Goal: Information Seeking & Learning: Learn about a topic

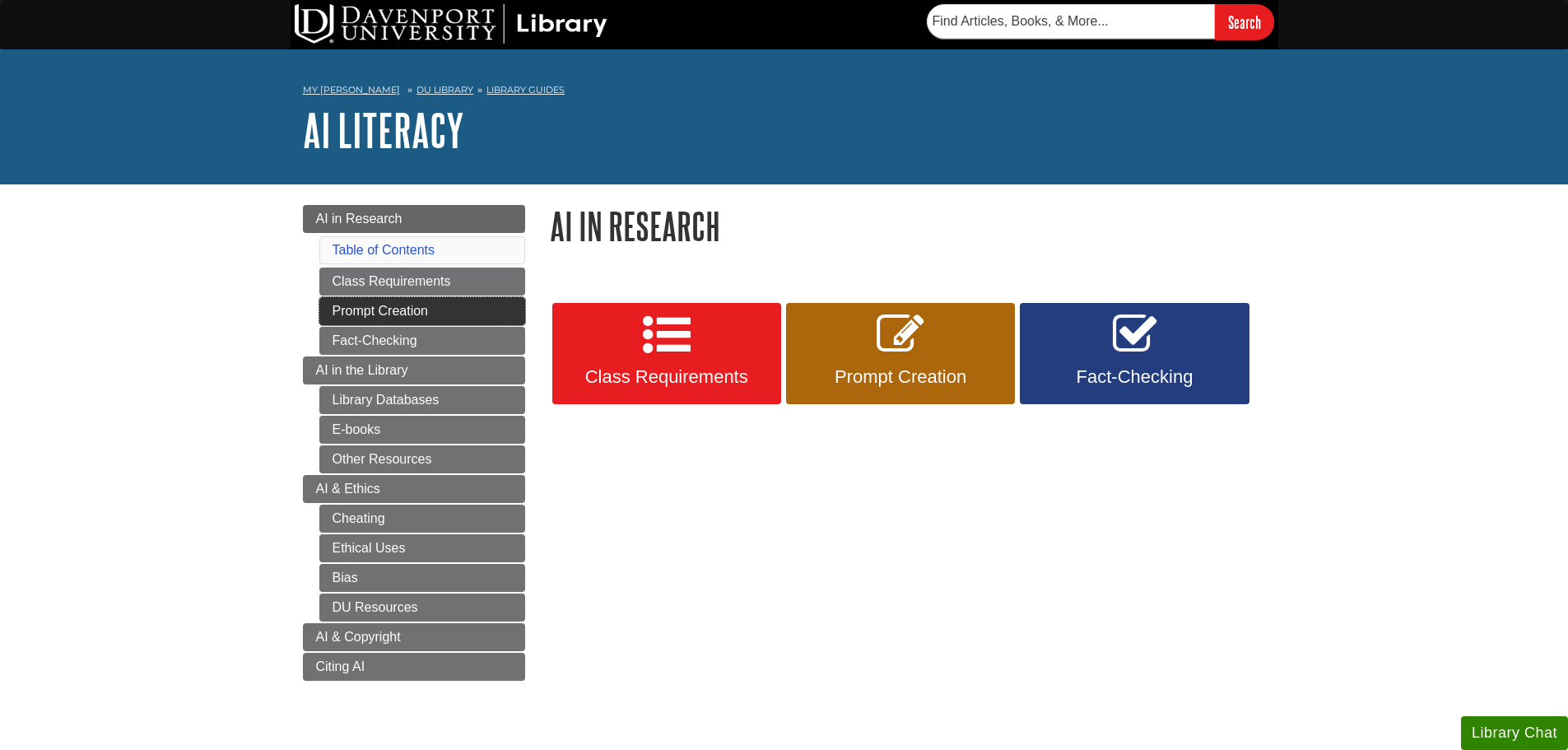
click at [454, 312] on link "Prompt Creation" at bounding box center [421, 310] width 205 height 28
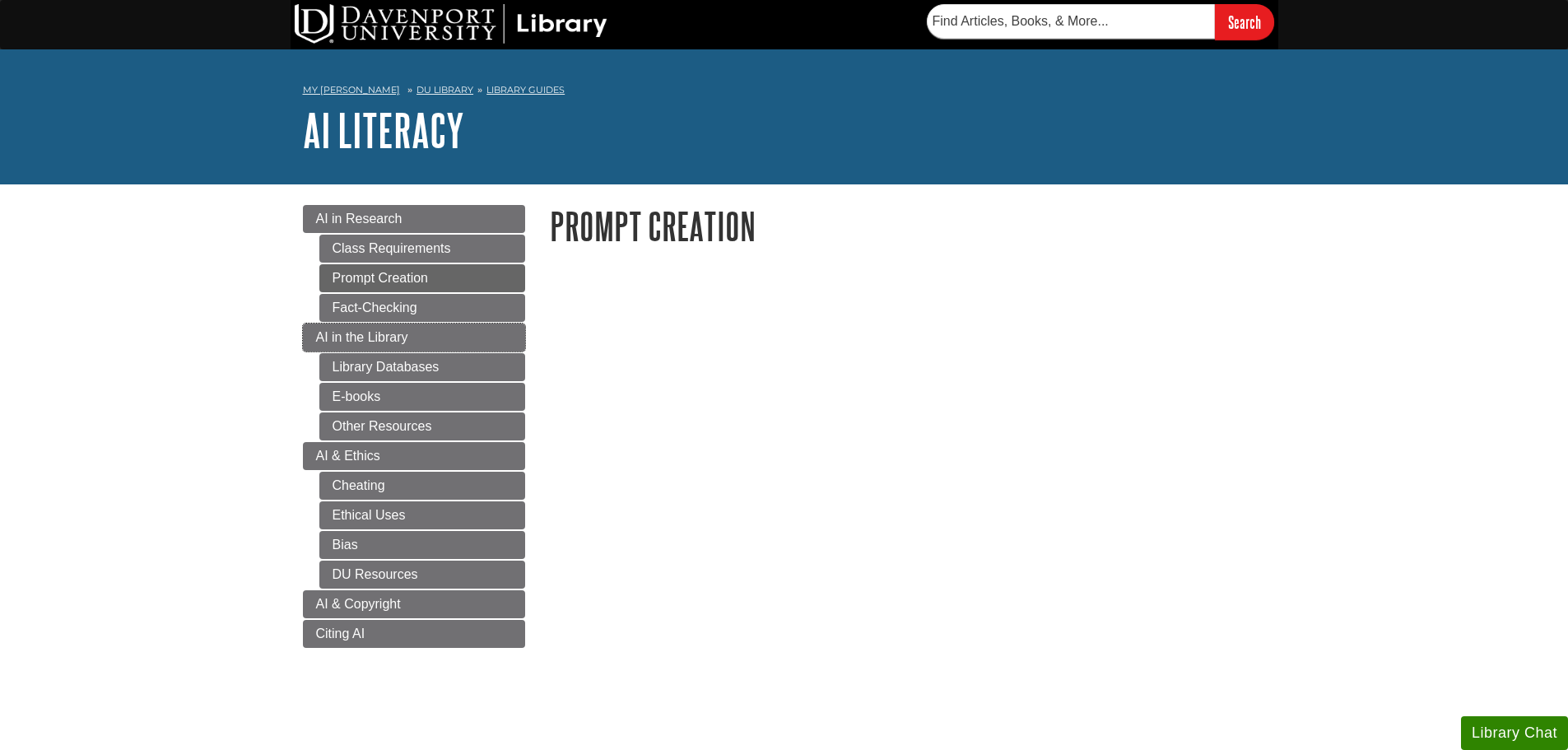
click at [454, 333] on link "AI in the Library" at bounding box center [414, 337] width 222 height 28
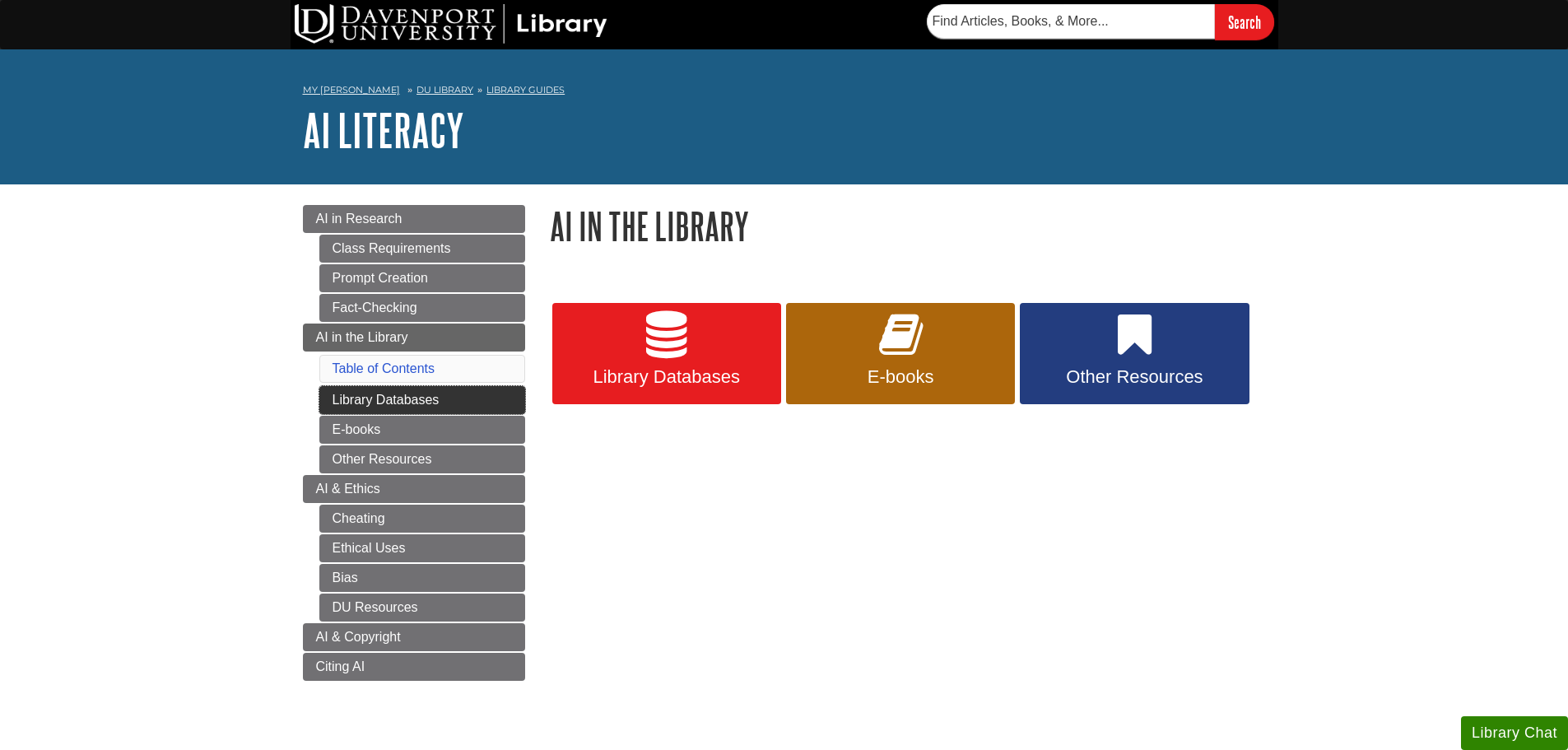
click at [388, 406] on link "Library Databases" at bounding box center [421, 400] width 205 height 28
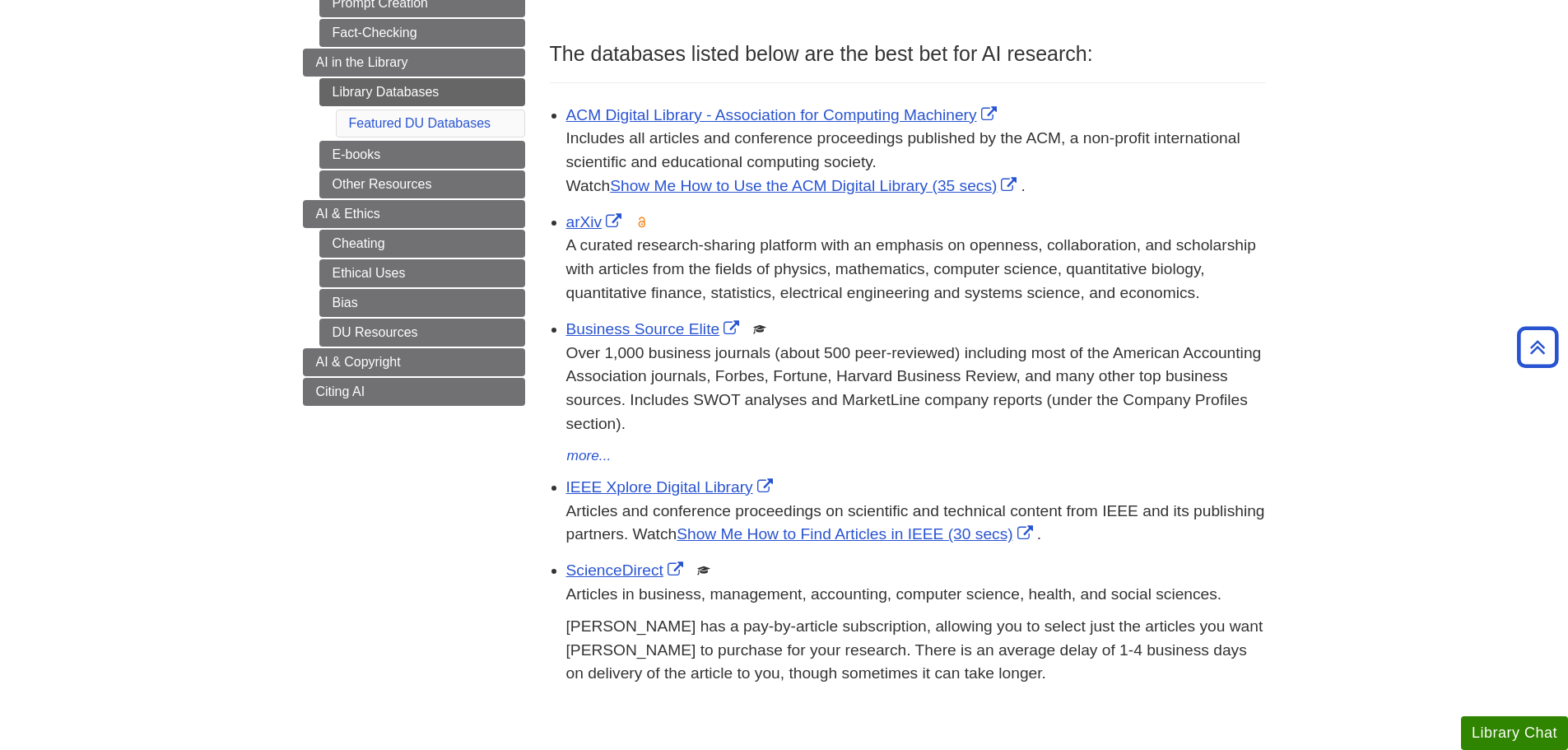
scroll to position [247, 0]
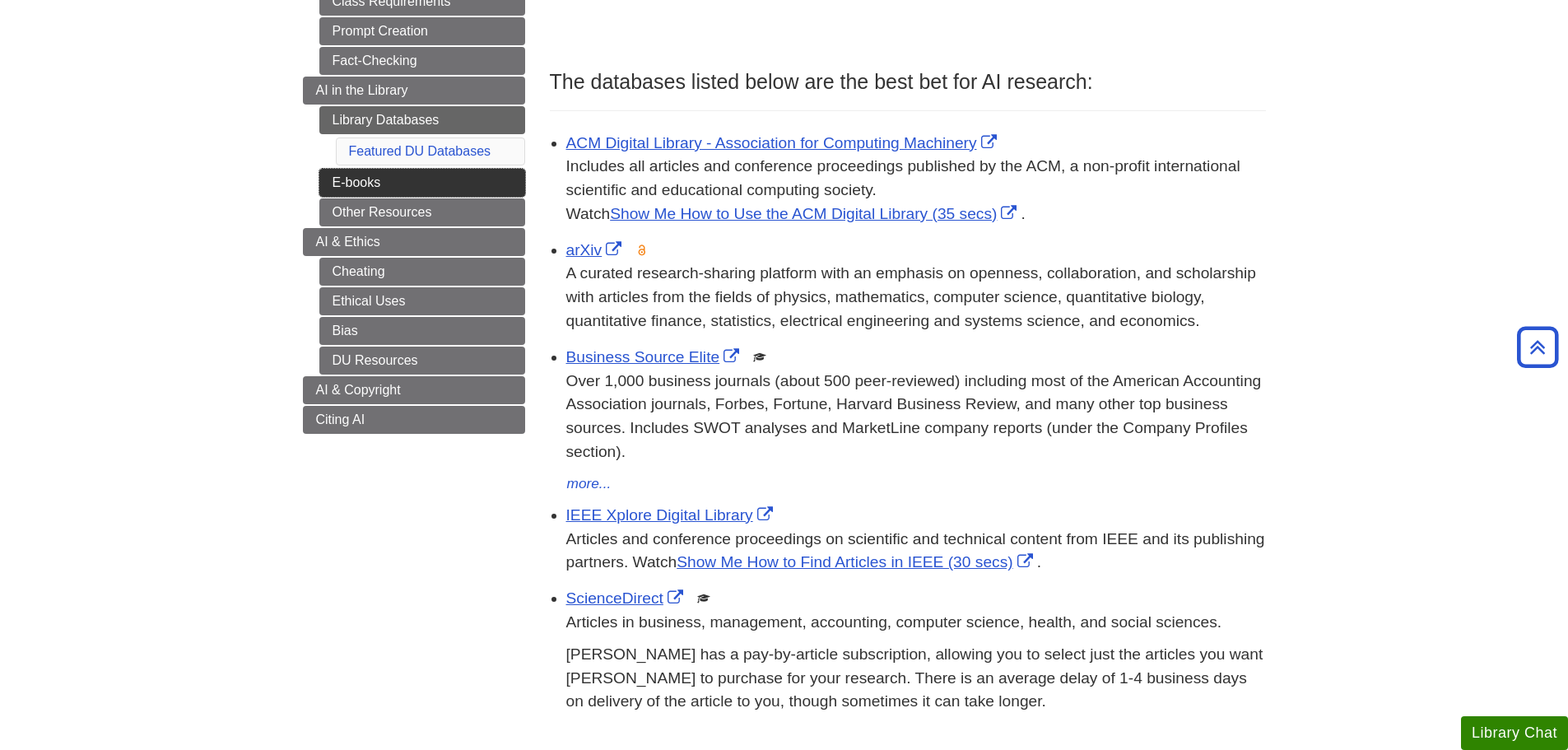
click at [342, 188] on link "E-books" at bounding box center [421, 182] width 205 height 28
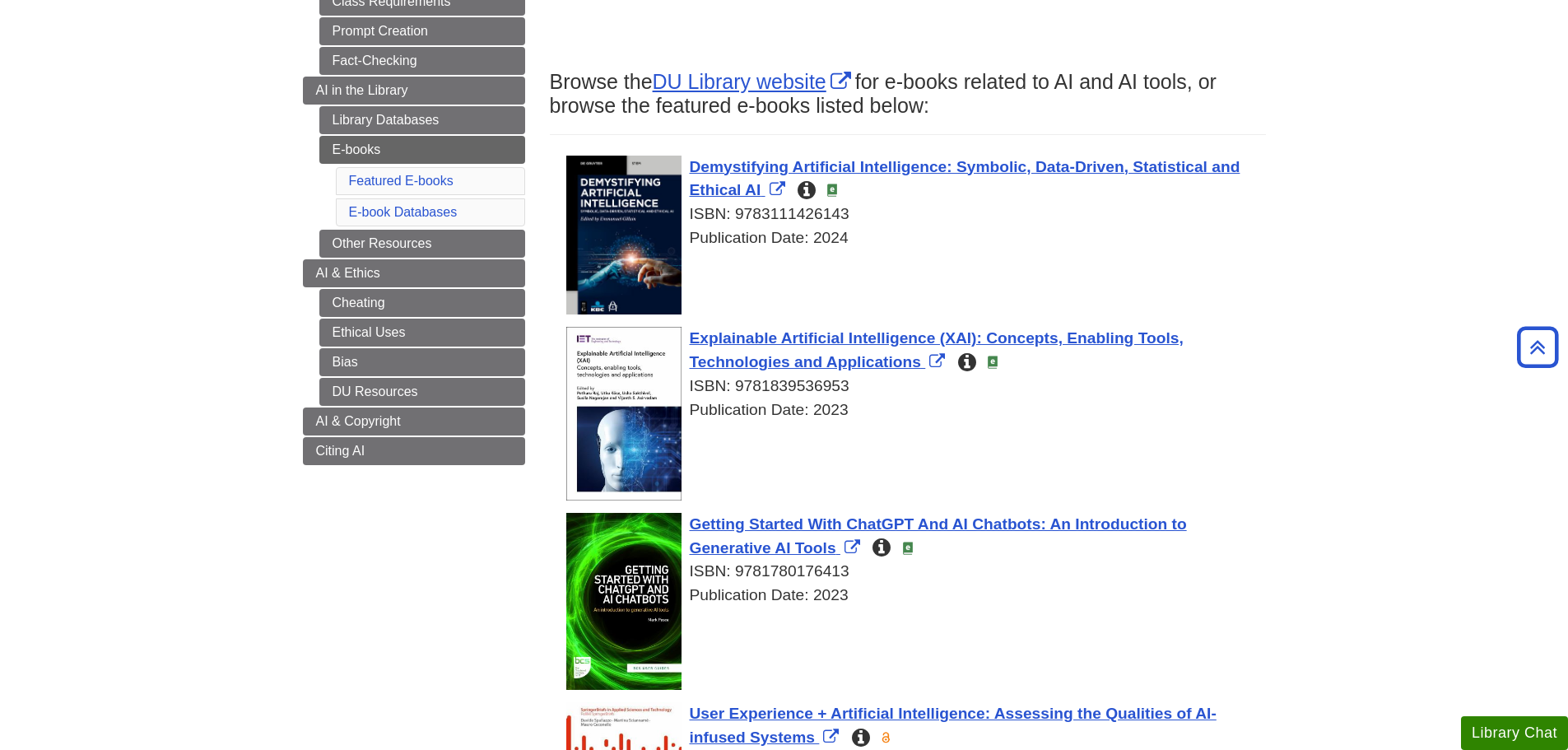
scroll to position [329, 0]
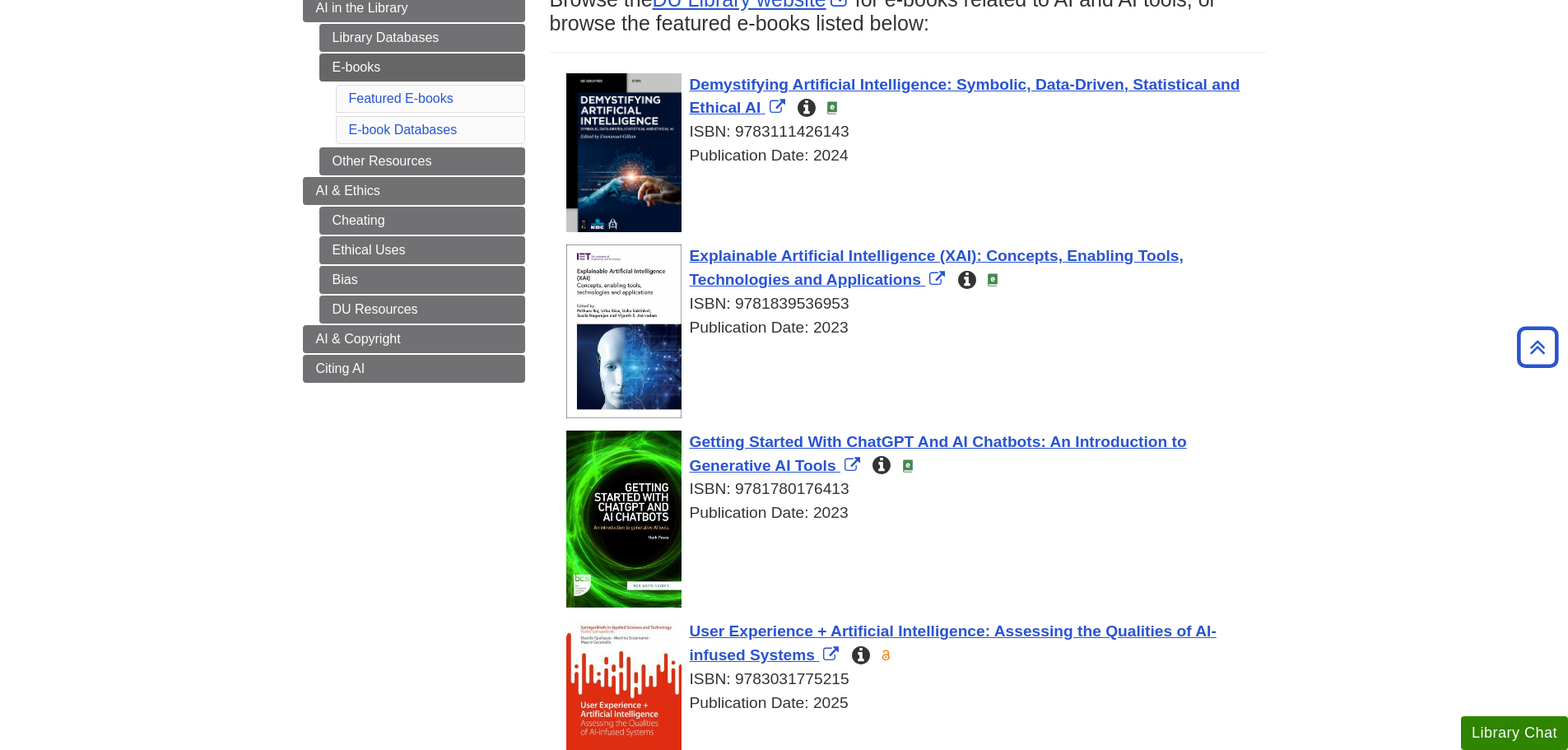
click at [809, 111] on icon "Built as a collaborative effort between academia and the industry, this book br…" at bounding box center [807, 108] width 18 height 16
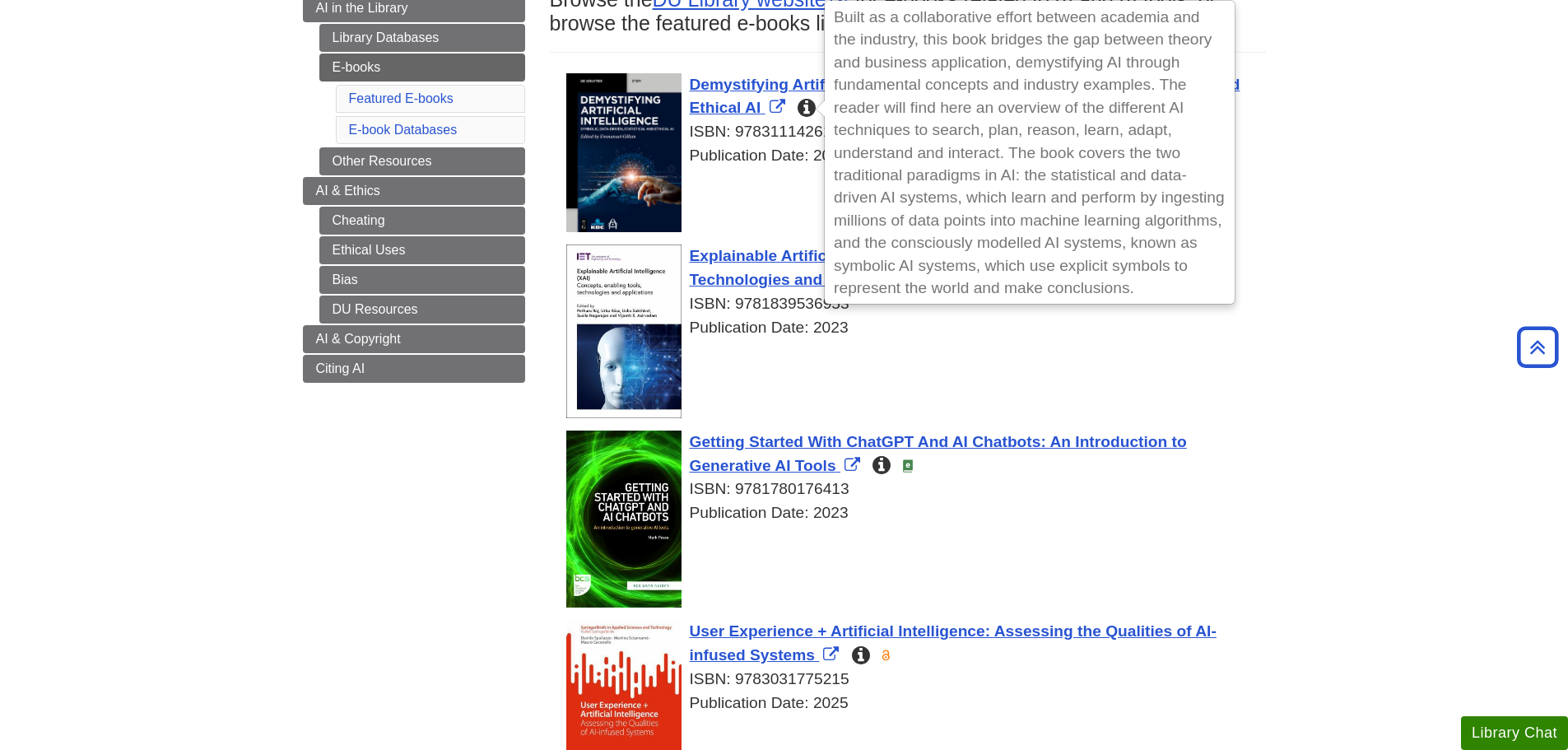
click at [1348, 201] on body "Skip to Main Content Search My Davenport DU Library Library Guides AI Literacy …" at bounding box center [784, 643] width 1568 height 1945
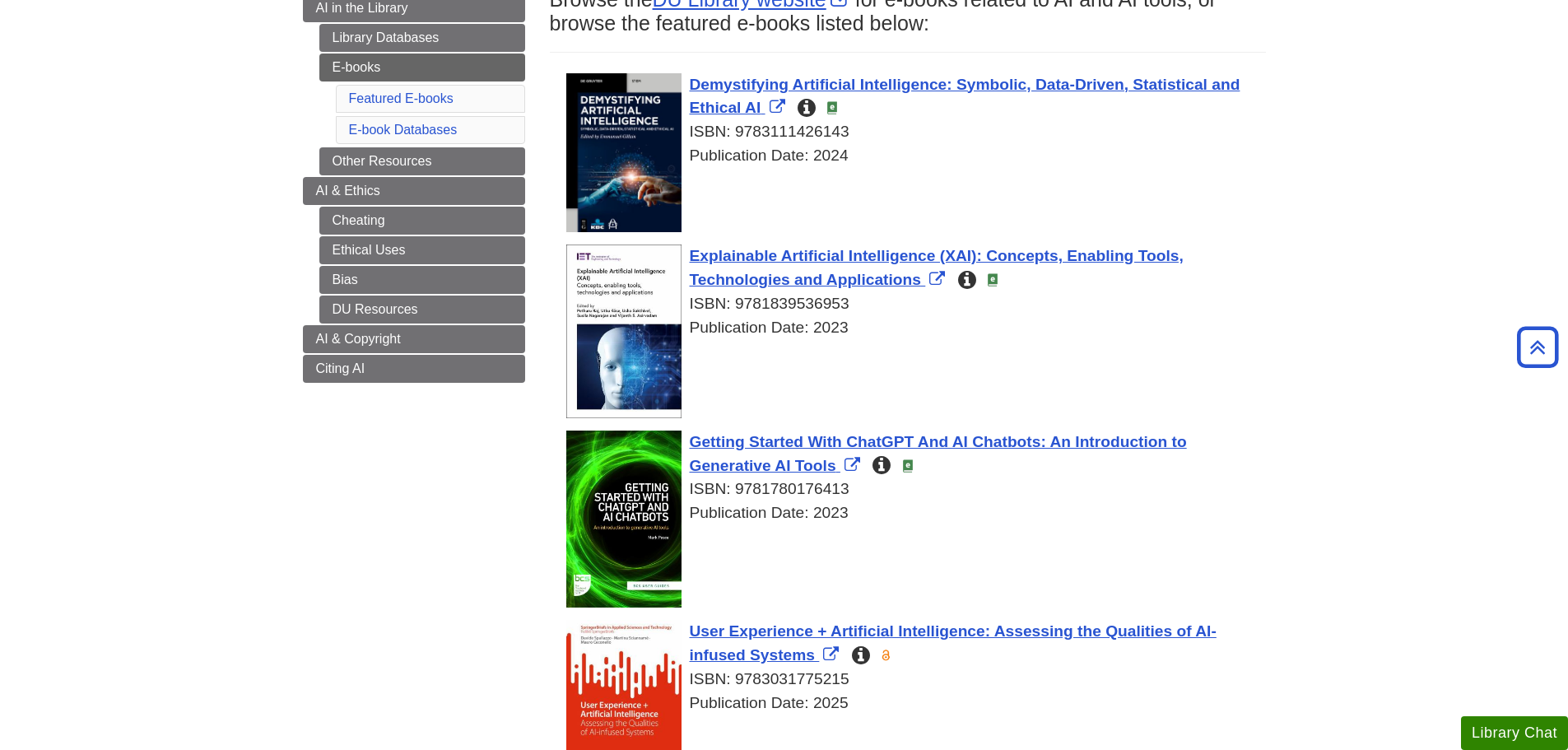
scroll to position [247, 0]
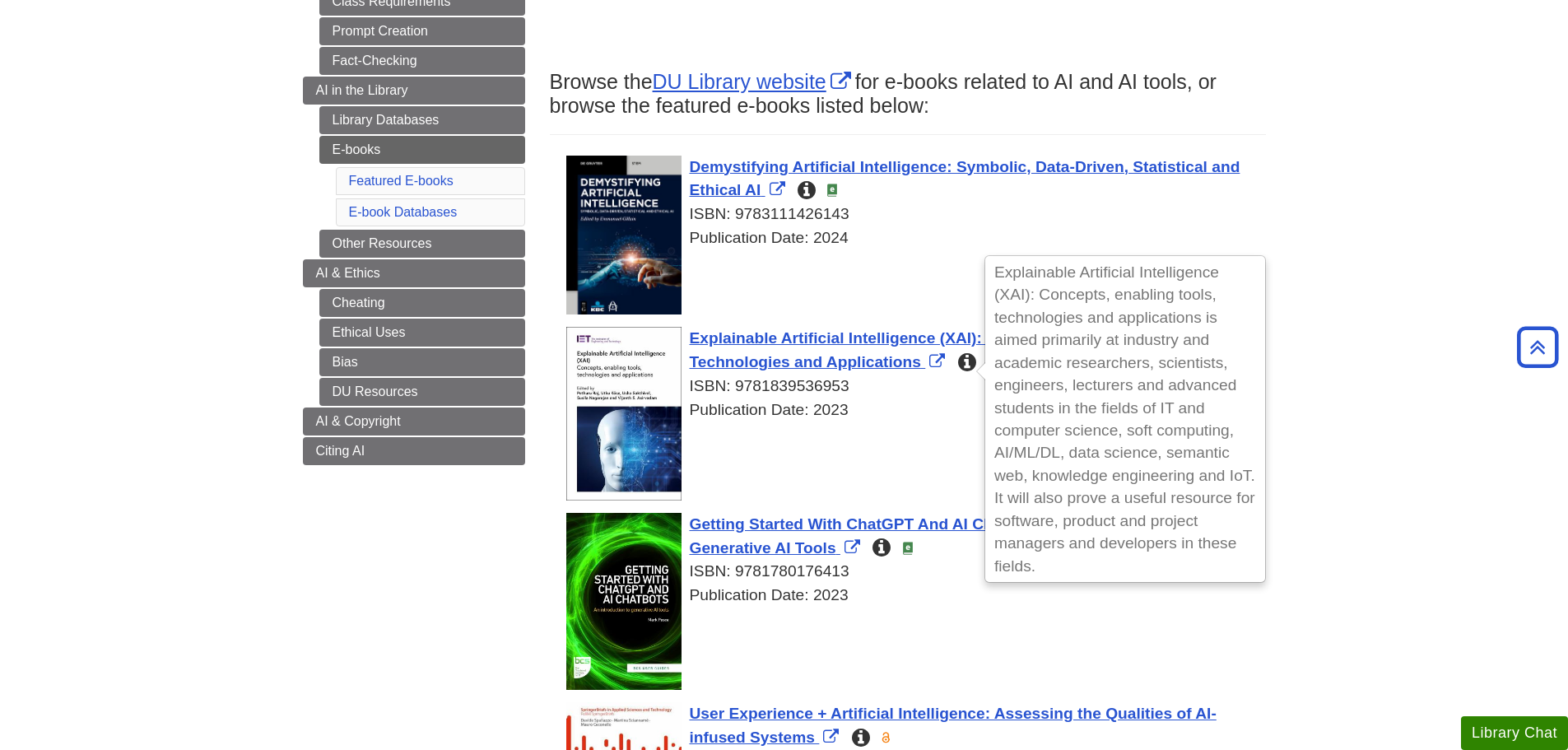
click at [967, 362] on icon "Explainable Artificial Intelligence (XAI): Concepts, enabling tools, technologi…" at bounding box center [966, 363] width 18 height 16
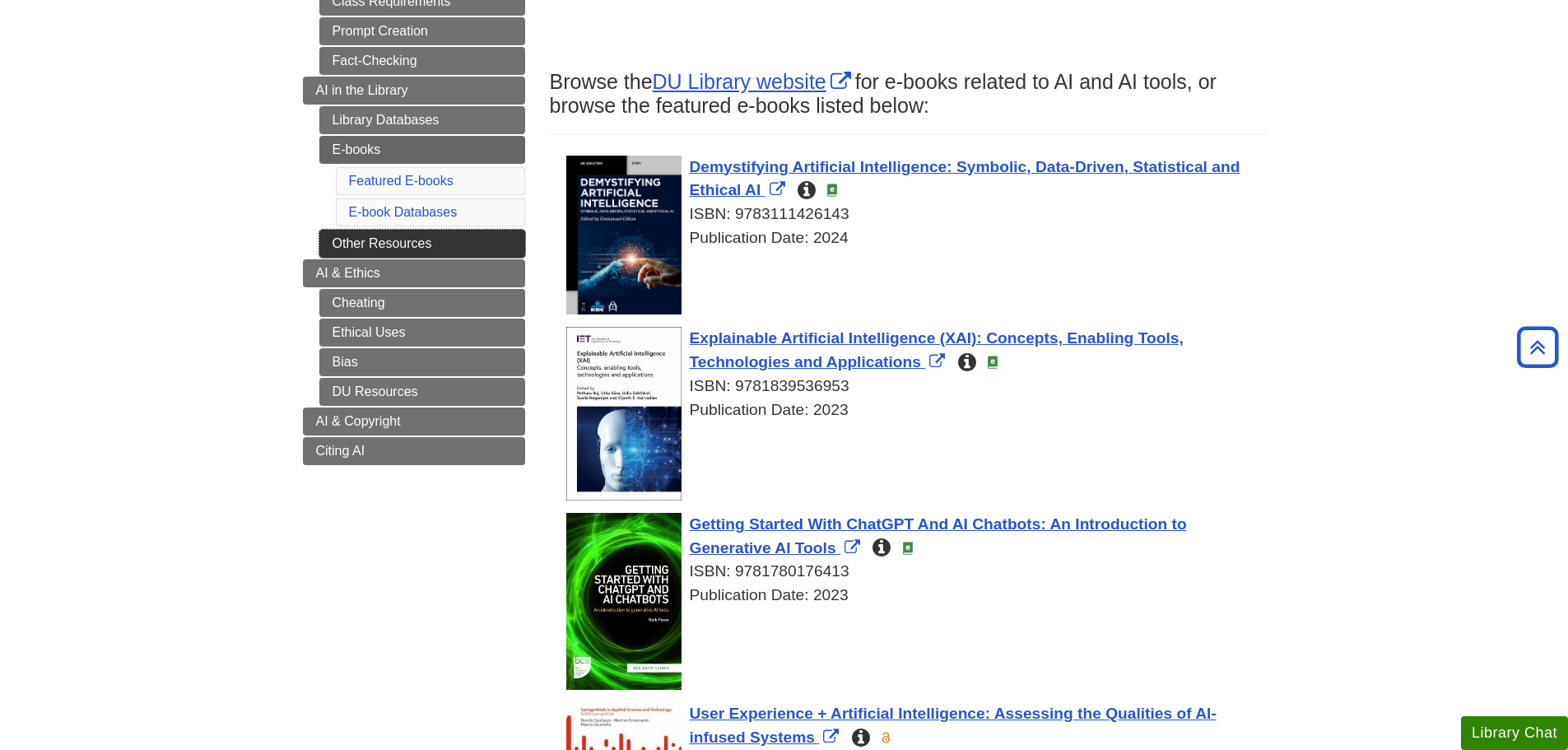
click at [342, 240] on link "Other Resources" at bounding box center [421, 243] width 205 height 28
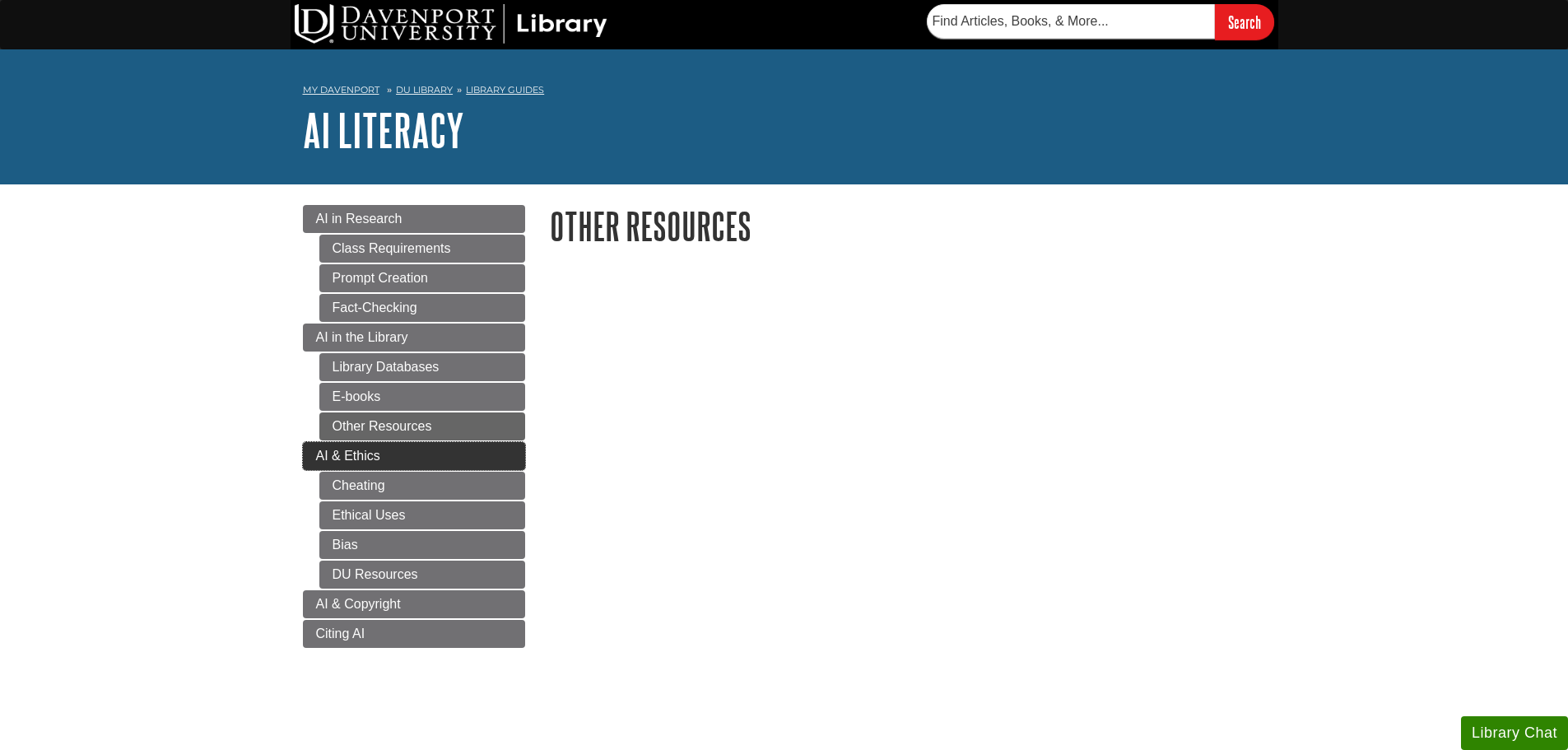
click at [306, 461] on link "AI & Ethics" at bounding box center [414, 455] width 222 height 28
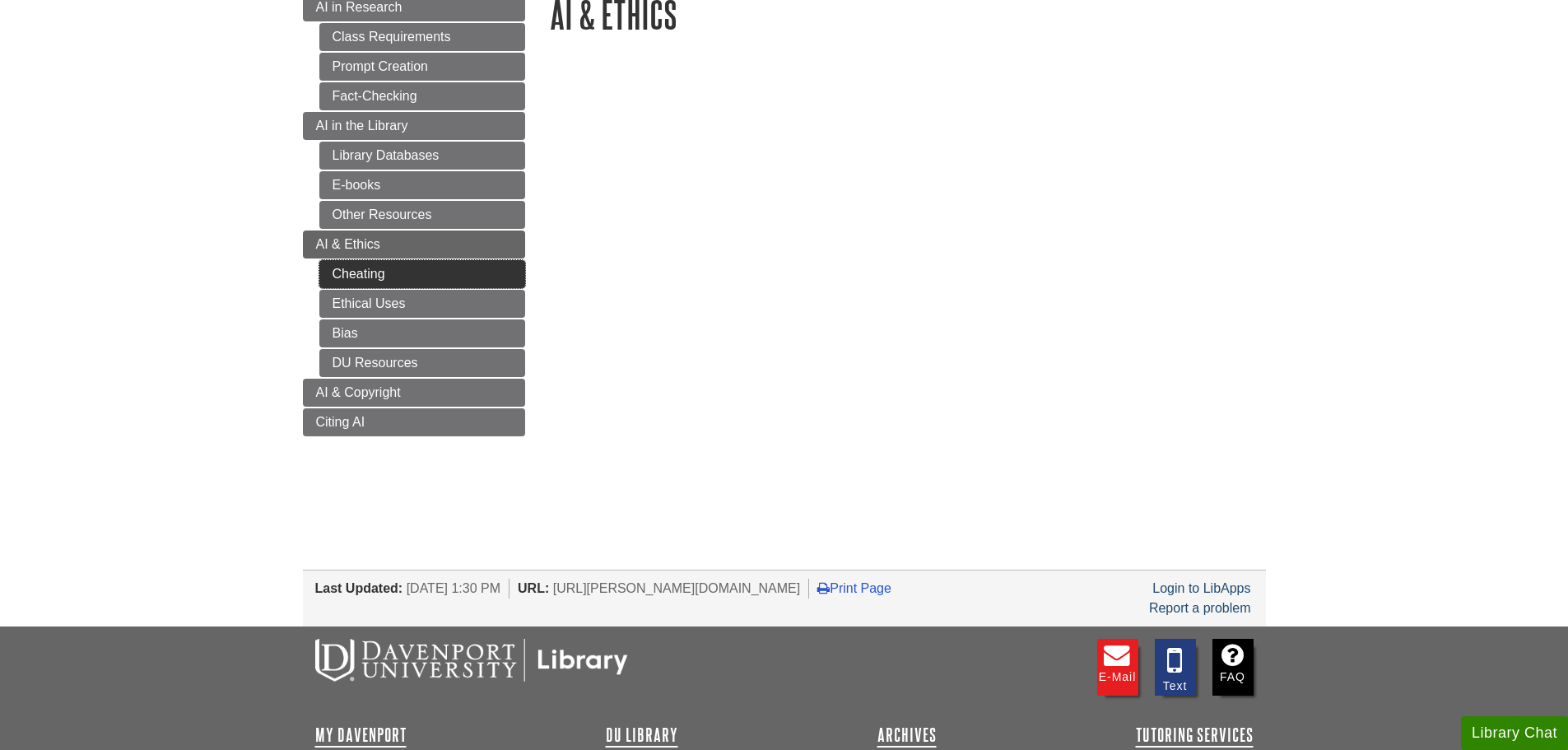
scroll to position [247, 0]
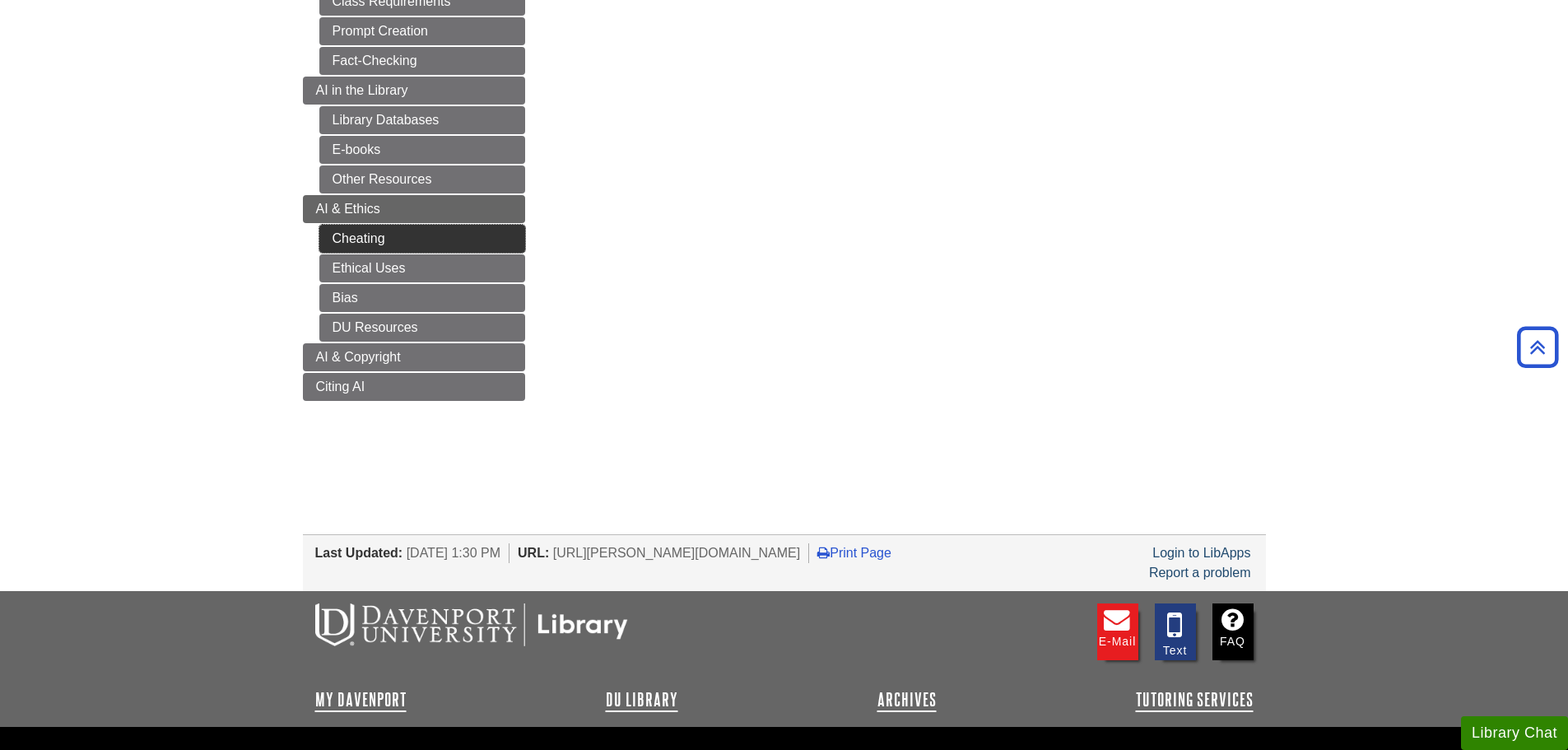
click at [369, 237] on link "Cheating" at bounding box center [421, 238] width 205 height 28
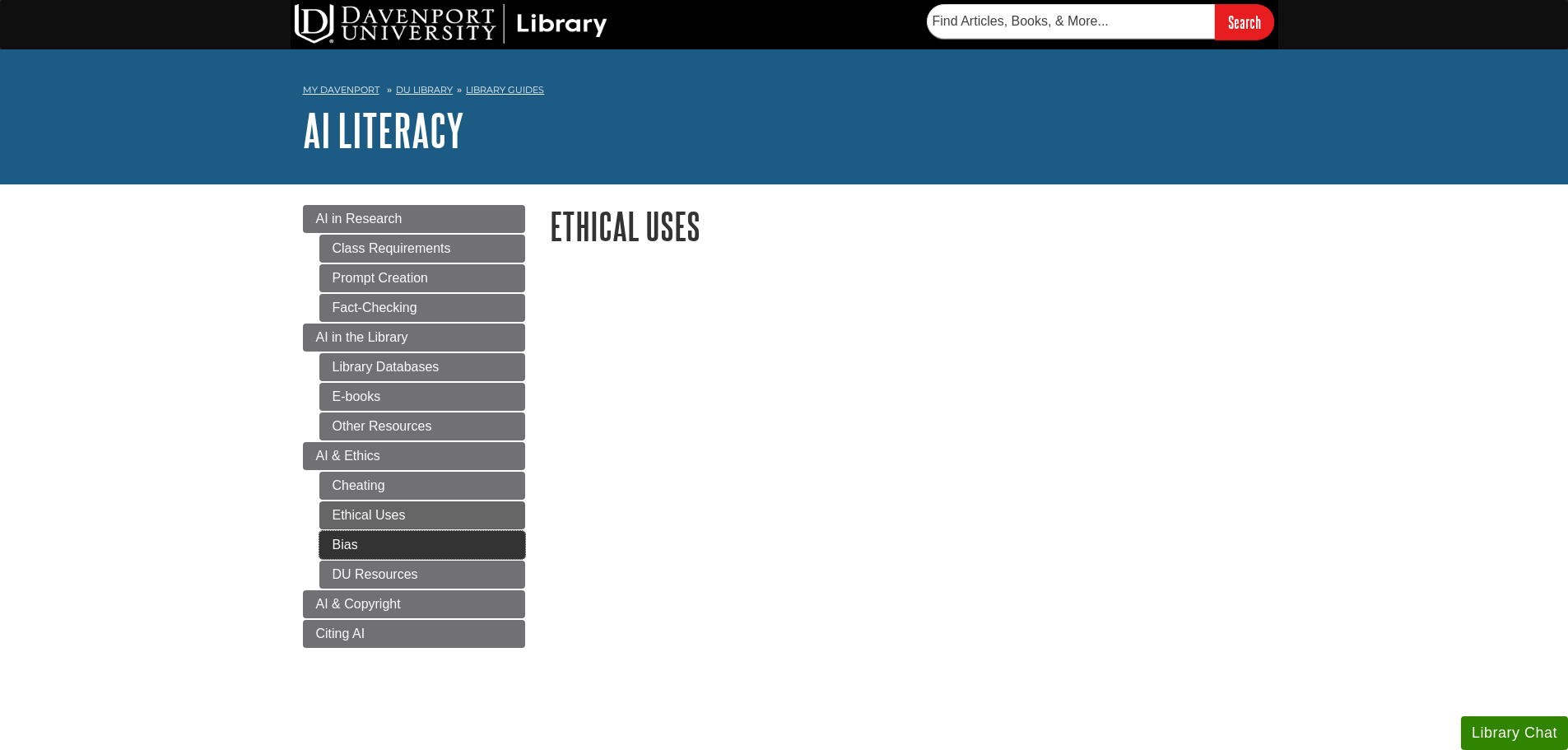
click at [337, 546] on link "Bias" at bounding box center [421, 545] width 205 height 28
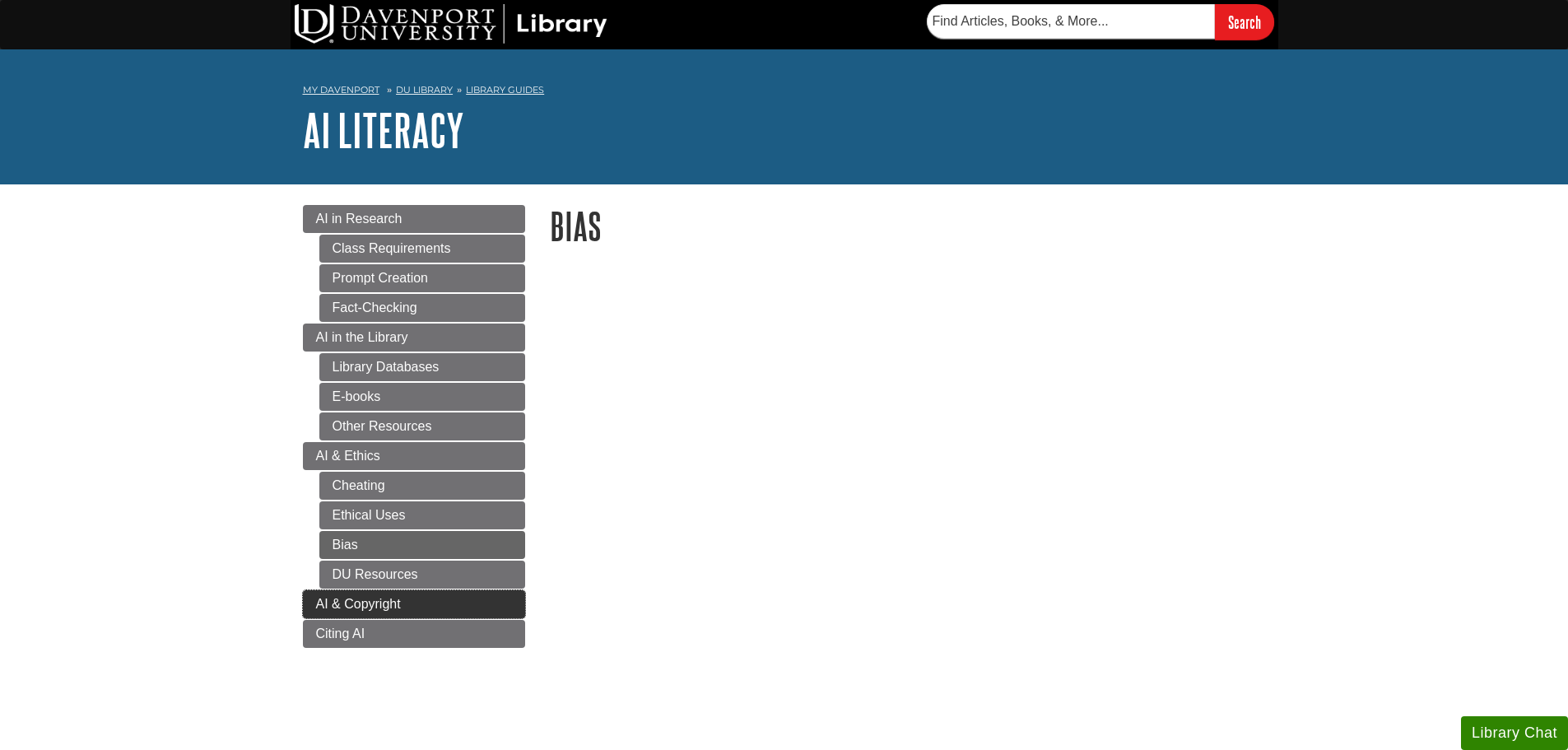
click at [340, 595] on link "AI & Copyright" at bounding box center [414, 603] width 222 height 28
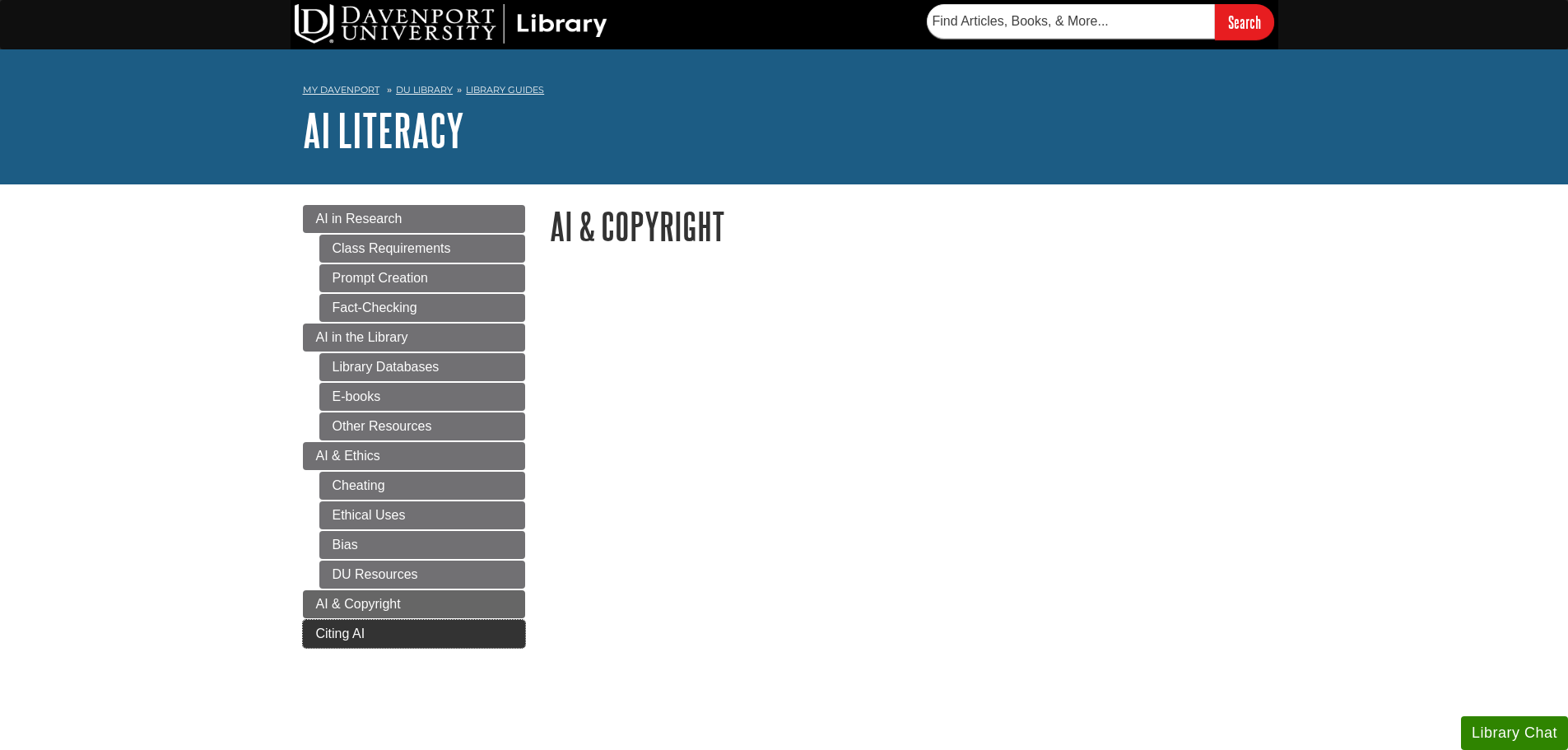
click at [316, 637] on span "Citing AI" at bounding box center [341, 633] width 50 height 14
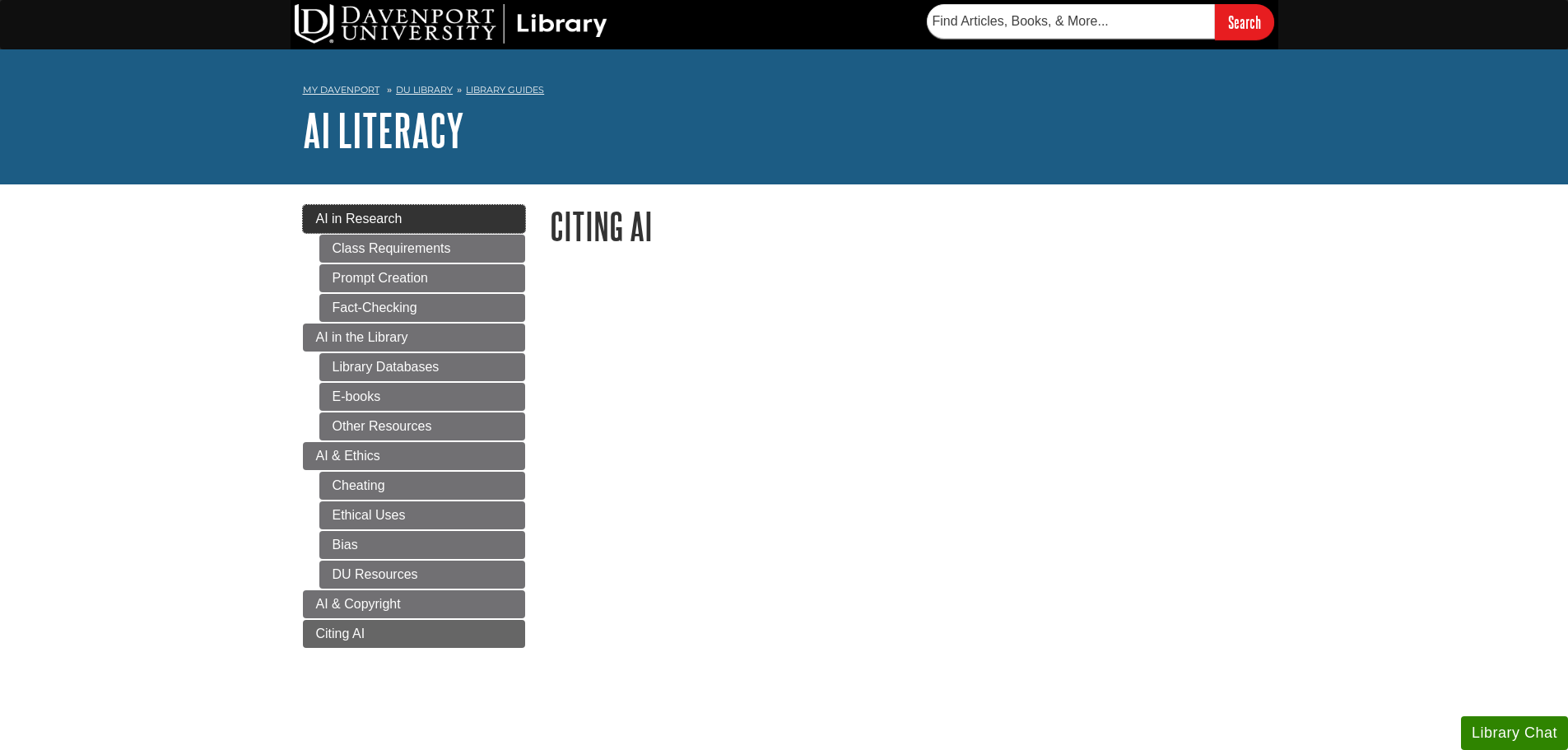
click at [357, 209] on link "AI in Research" at bounding box center [414, 219] width 222 height 28
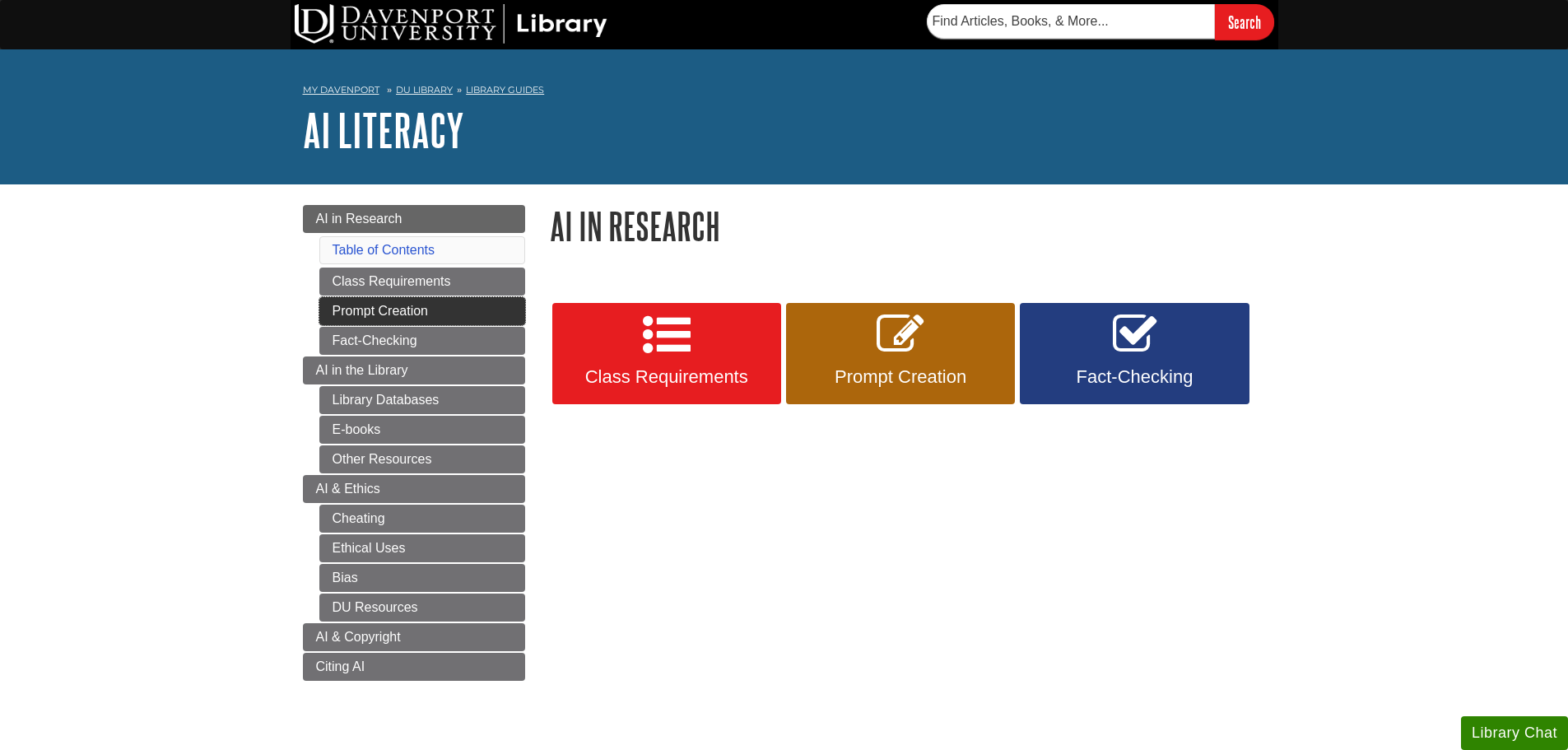
click at [328, 317] on link "Prompt Creation" at bounding box center [421, 310] width 205 height 28
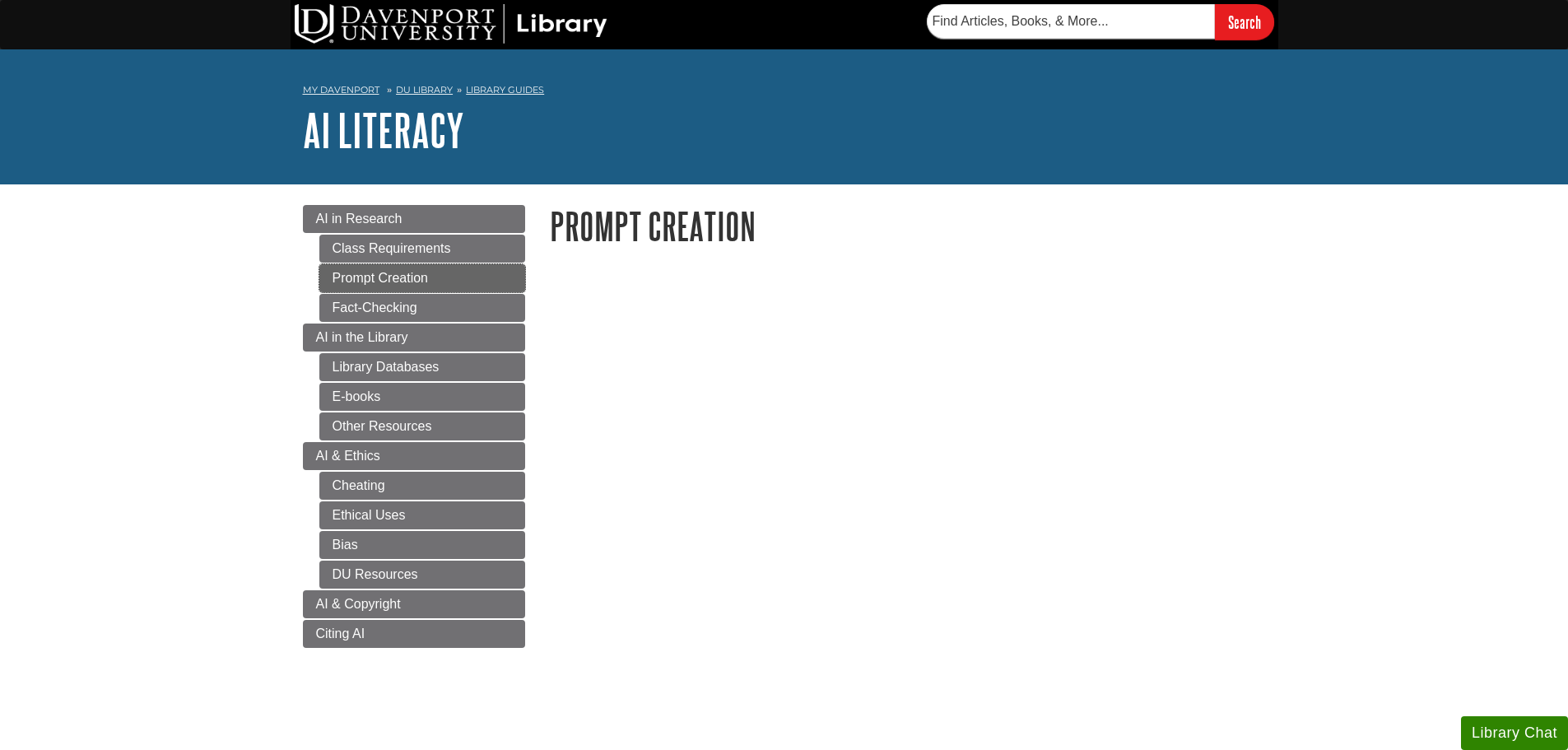
click at [371, 274] on link "Prompt Creation" at bounding box center [421, 277] width 205 height 28
click at [385, 250] on link "Class Requirements" at bounding box center [421, 248] width 205 height 28
